Goal: Transaction & Acquisition: Purchase product/service

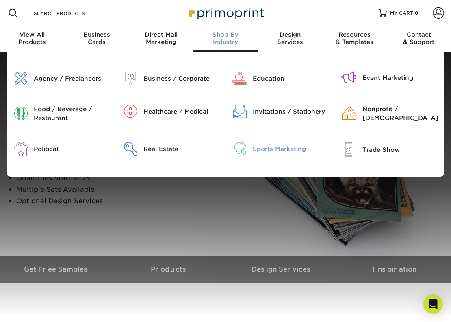
click at [255, 151] on div "Sports Marketing" at bounding box center [291, 148] width 76 height 9
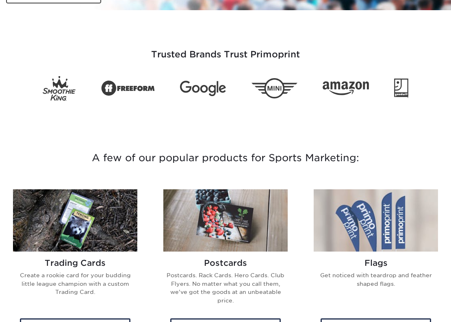
scroll to position [149, 0]
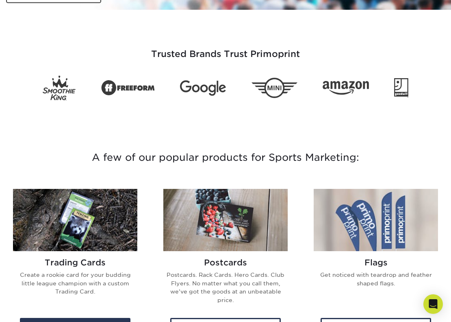
click at [103, 226] on img at bounding box center [75, 220] width 124 height 62
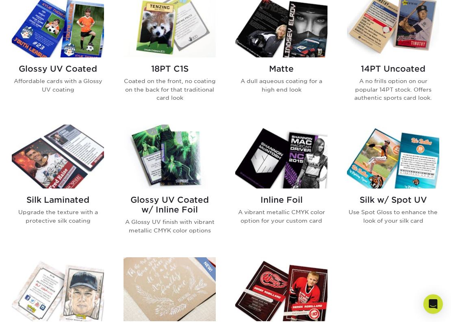
scroll to position [379, 0]
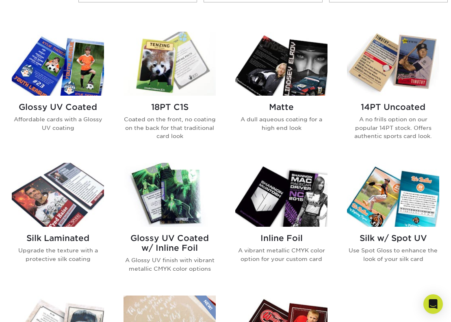
click at [399, 113] on div "14PT Uncoated A no frills option on our popular 14PT stock. Offers authentic sp…" at bounding box center [393, 124] width 92 height 57
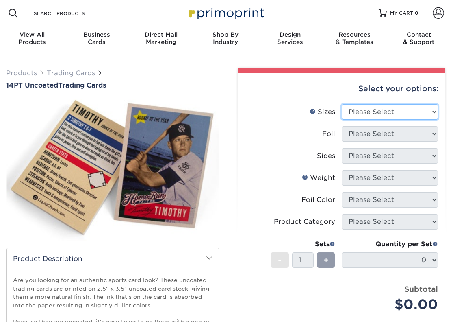
click at [385, 115] on select "Please Select 2.5" x 3.5"" at bounding box center [390, 111] width 97 height 15
select select "2.50x3.50"
click at [342, 104] on select "Please Select 2.5" x 3.5"" at bounding box center [390, 111] width 97 height 15
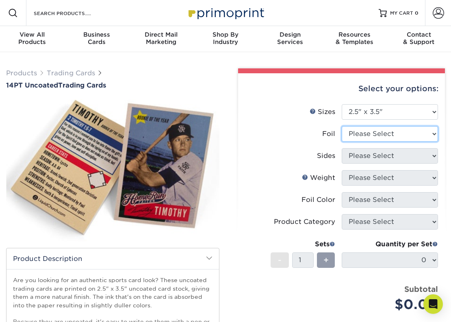
click at [431, 133] on select "Please Select Yes No" at bounding box center [390, 133] width 97 height 15
select select "1"
click at [342, 126] on select "Please Select Yes No" at bounding box center [390, 133] width 97 height 15
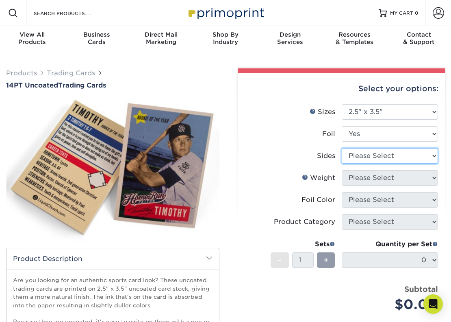
click at [420, 159] on select "Please Select Print Both Sides - Foil Both Sides Print Both Sides - Foil Front …" at bounding box center [390, 155] width 97 height 15
select select "e9e9dfb3-fba1-4d60-972c-fd9ca5904d33"
click at [342, 148] on select "Please Select Print Both Sides - Foil Both Sides Print Both Sides - Foil Front …" at bounding box center [390, 155] width 97 height 15
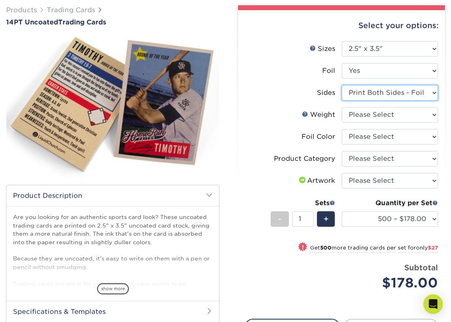
scroll to position [68, 0]
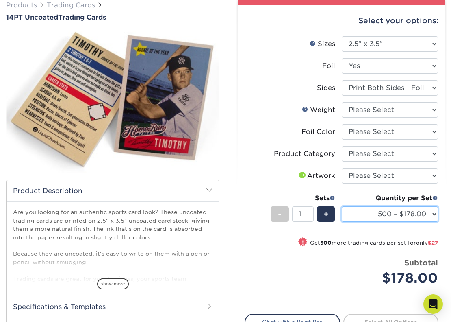
click at [403, 213] on select "500 – $178.00 1000 – $205.00 2500 – $478.00 5000 – $908.00" at bounding box center [390, 213] width 97 height 15
click at [273, 172] on label "Artwork" at bounding box center [293, 175] width 97 height 15
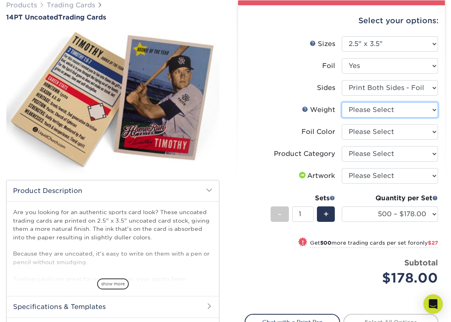
click at [390, 111] on select "Please Select 14PT Uncoated" at bounding box center [390, 109] width 97 height 15
select select "14PT Uncoated"
click at [342, 102] on select "Please Select 14PT Uncoated" at bounding box center [390, 109] width 97 height 15
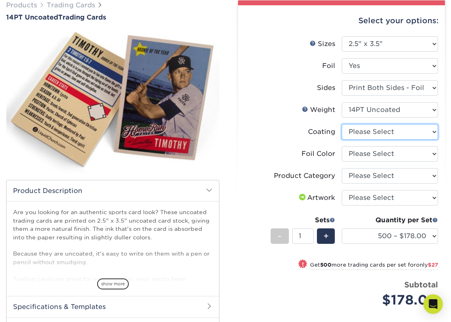
click at [392, 132] on select at bounding box center [390, 131] width 97 height 15
select select "3e7618de-abca-4bda-9f97-8b9129e913d8"
click at [342, 124] on select at bounding box center [390, 131] width 97 height 15
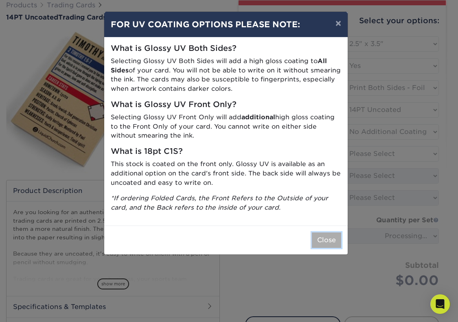
click at [329, 234] on button "Close" at bounding box center [326, 239] width 29 height 15
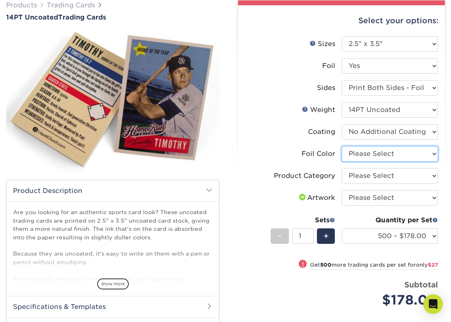
click at [388, 152] on select "Please Select Silver Foil Rose Gold Foil Red Foil Gold Foil Copper Foil Black F…" at bounding box center [390, 153] width 97 height 15
select select "0f01133c-0ff0-451e-ba4e-12f7b4531a1f"
click at [342, 146] on select "Please Select Silver Foil Rose Gold Foil Red Foil Gold Foil Copper Foil Black F…" at bounding box center [390, 153] width 97 height 15
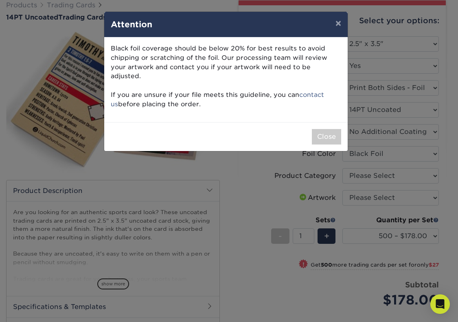
click at [256, 176] on div "× Attention Black foil coverage should be below 20% for best results to avoid c…" at bounding box center [229, 161] width 458 height 322
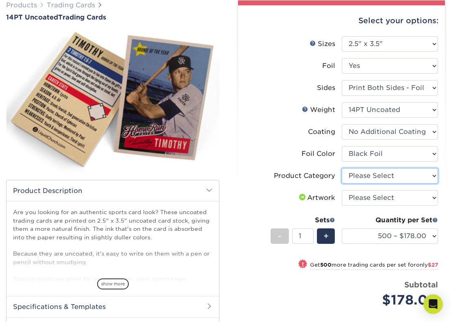
click at [377, 174] on select "Please Select Trading Cards" at bounding box center [390, 175] width 97 height 15
select select "c2f9bce9-36c2-409d-b101-c29d9d031e18"
click at [342, 168] on select "Please Select Trading Cards" at bounding box center [390, 175] width 97 height 15
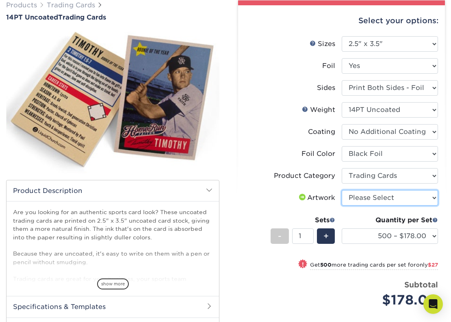
click at [390, 203] on select "Please Select I will upload files I need a design - $100" at bounding box center [390, 197] width 97 height 15
select select "upload"
click at [342, 190] on select "Please Select I will upload files I need a design - $100" at bounding box center [390, 197] width 97 height 15
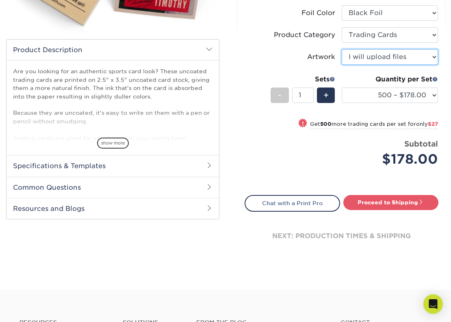
scroll to position [190, 0]
